Goal: Task Accomplishment & Management: Manage account settings

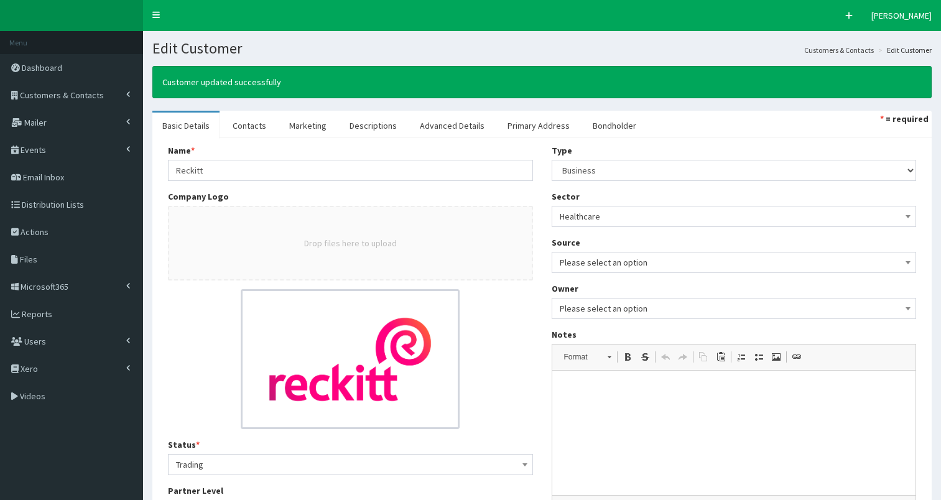
select select "50"
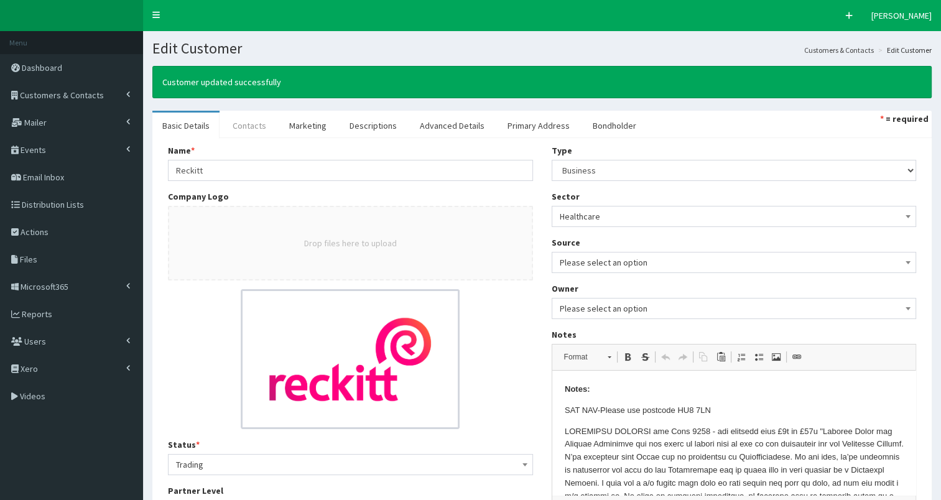
click at [257, 127] on link "Contacts" at bounding box center [249, 126] width 53 height 26
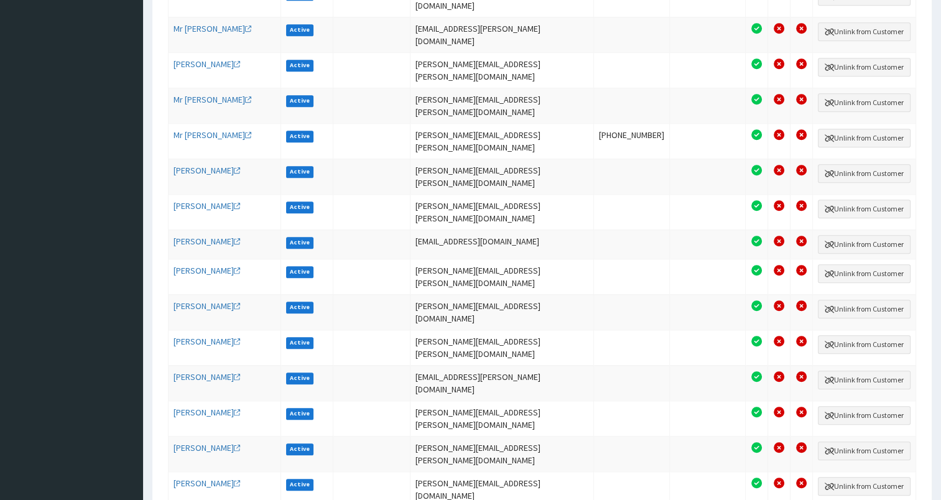
scroll to position [1226, 0]
